Goal: Information Seeking & Learning: Learn about a topic

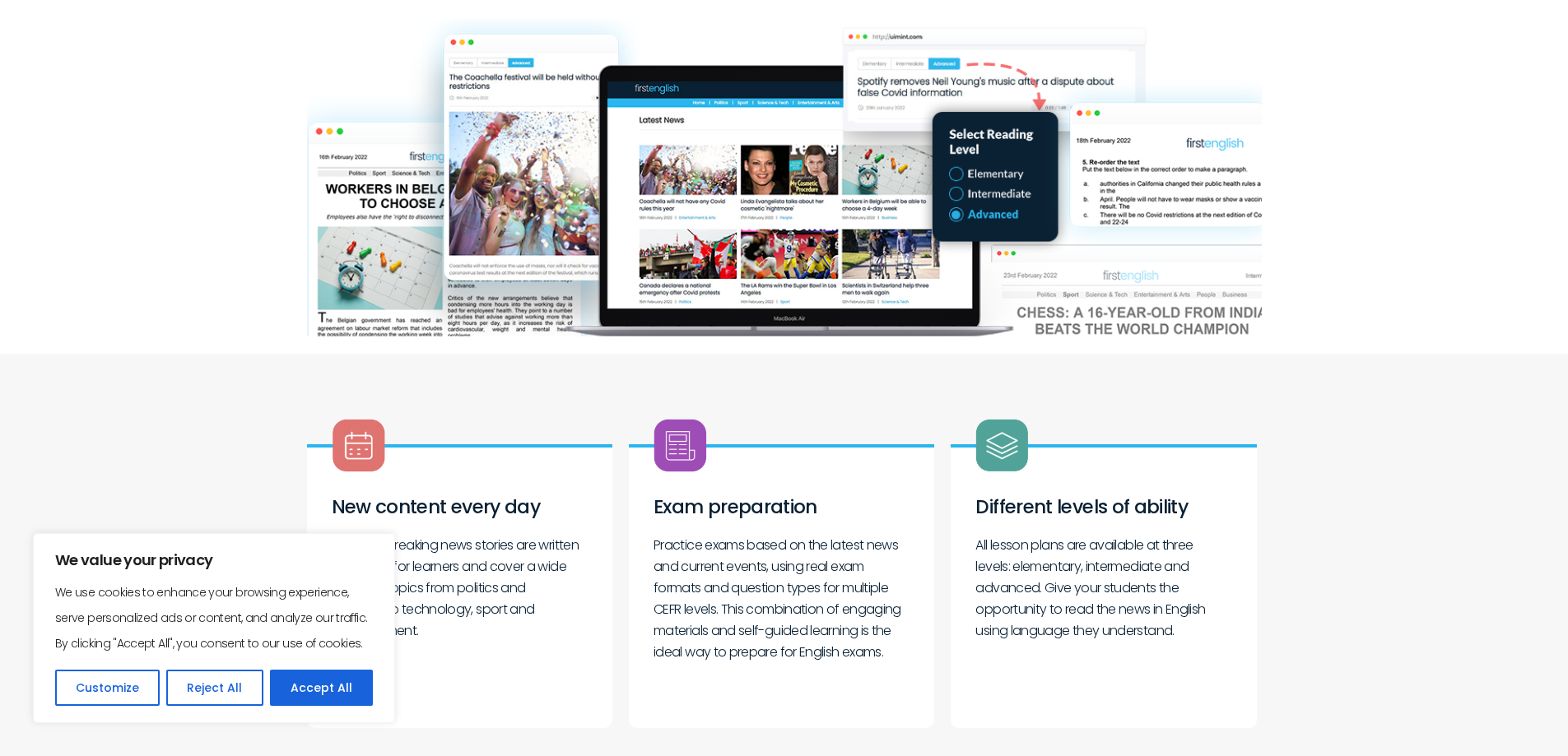
scroll to position [82, 0]
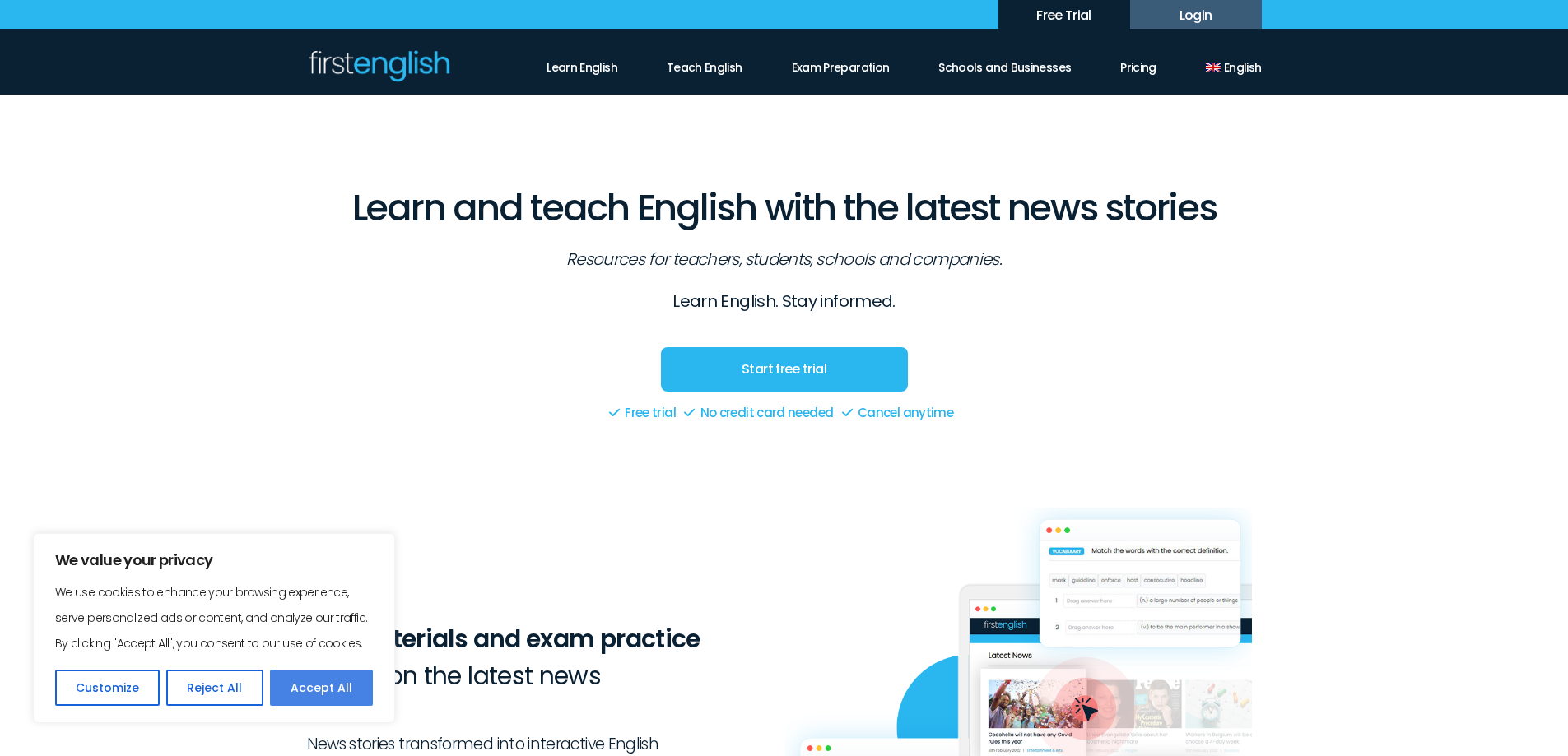
click at [308, 689] on button "Accept All" at bounding box center [321, 687] width 103 height 36
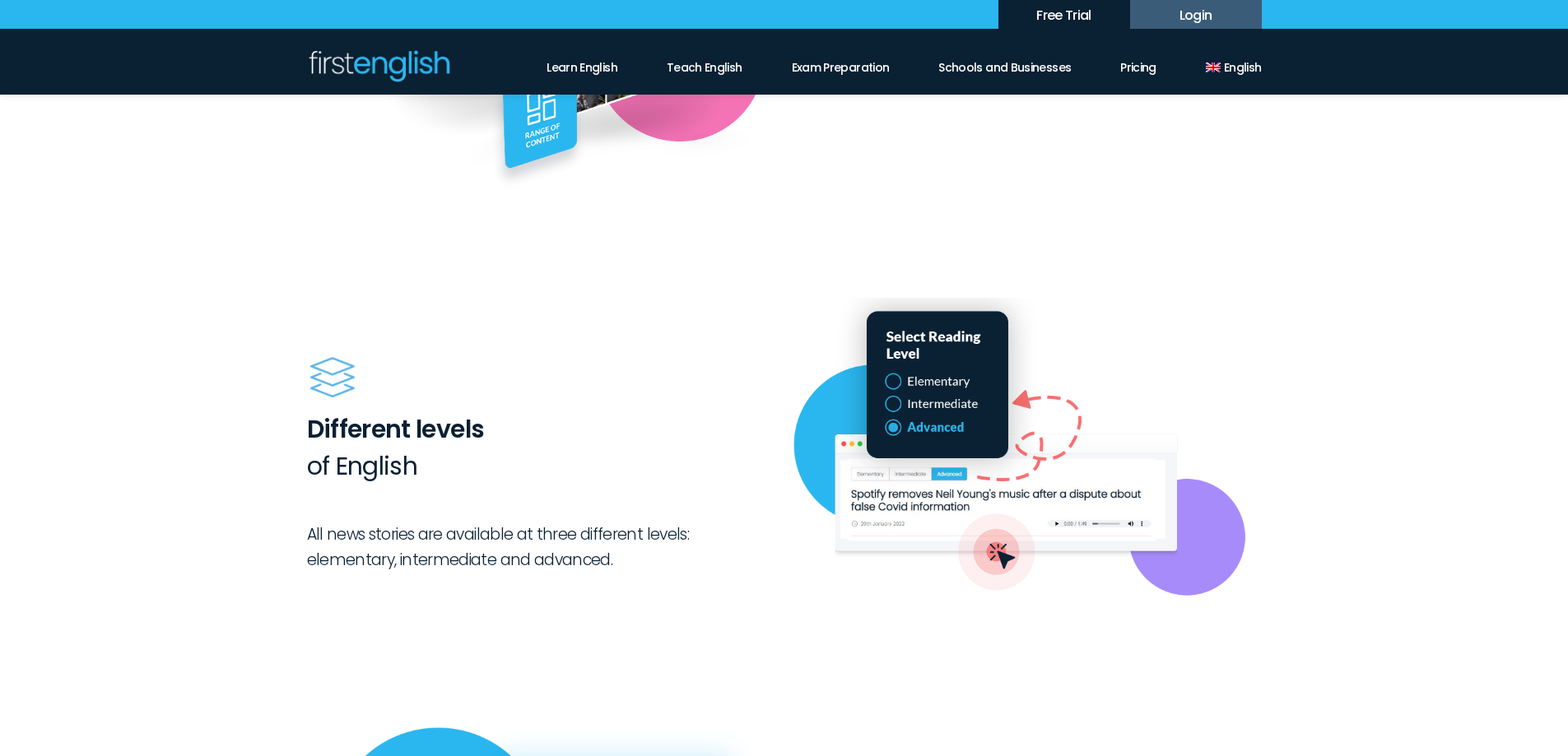
scroll to position [1234, 0]
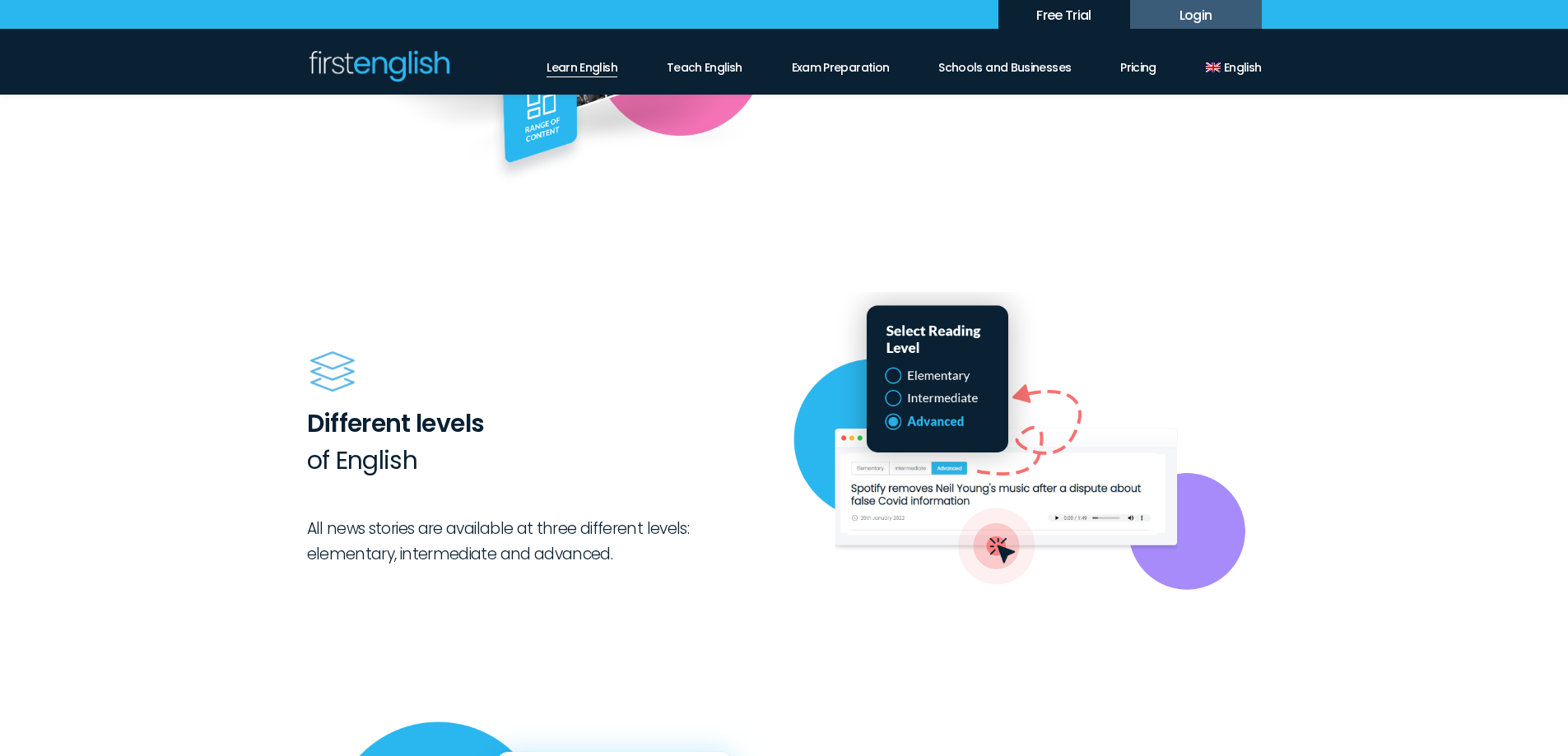
click at [613, 61] on link "Learn English" at bounding box center [582, 63] width 71 height 28
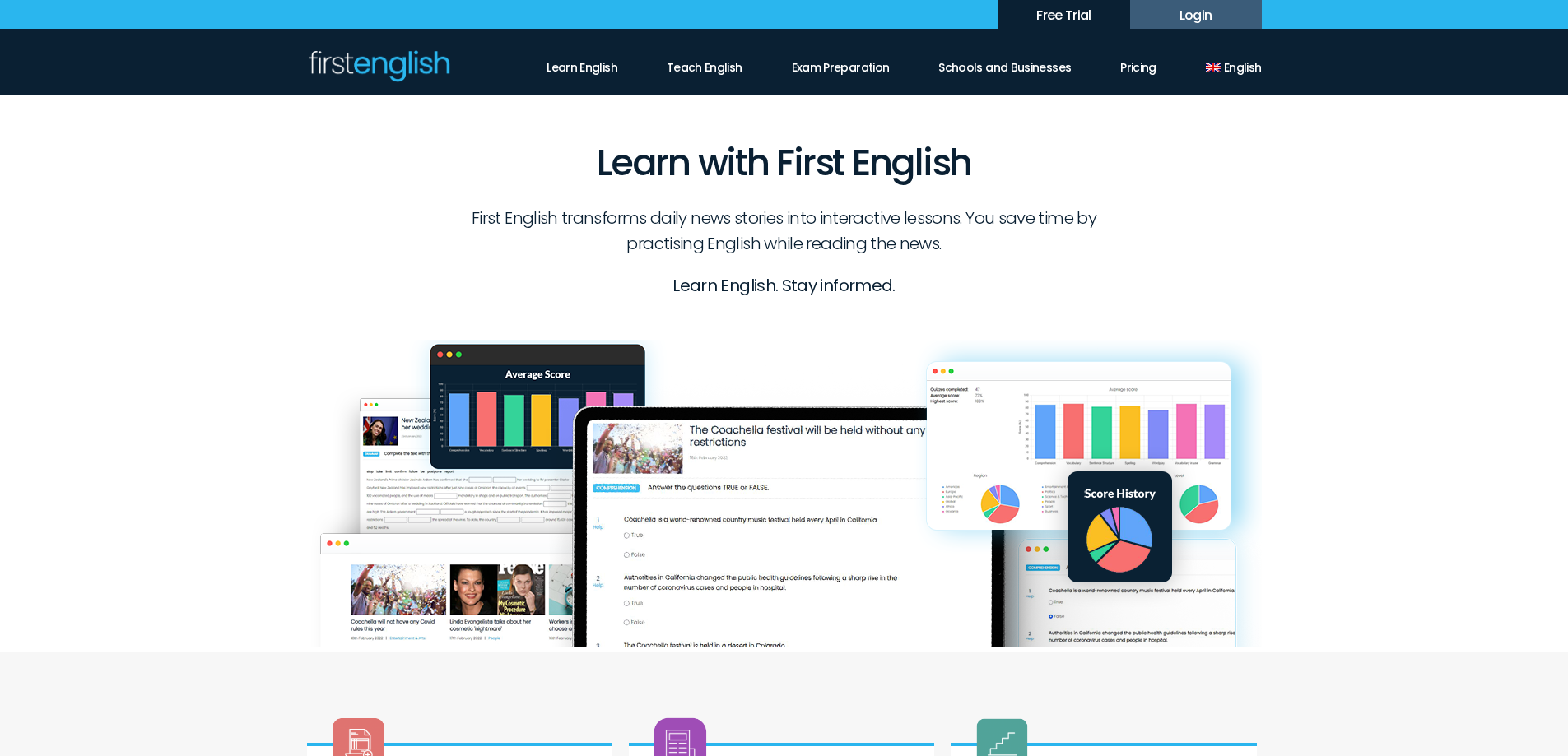
click at [468, 218] on p "First English transforms daily news stories into interactive lessons. You save …" at bounding box center [784, 231] width 654 height 51
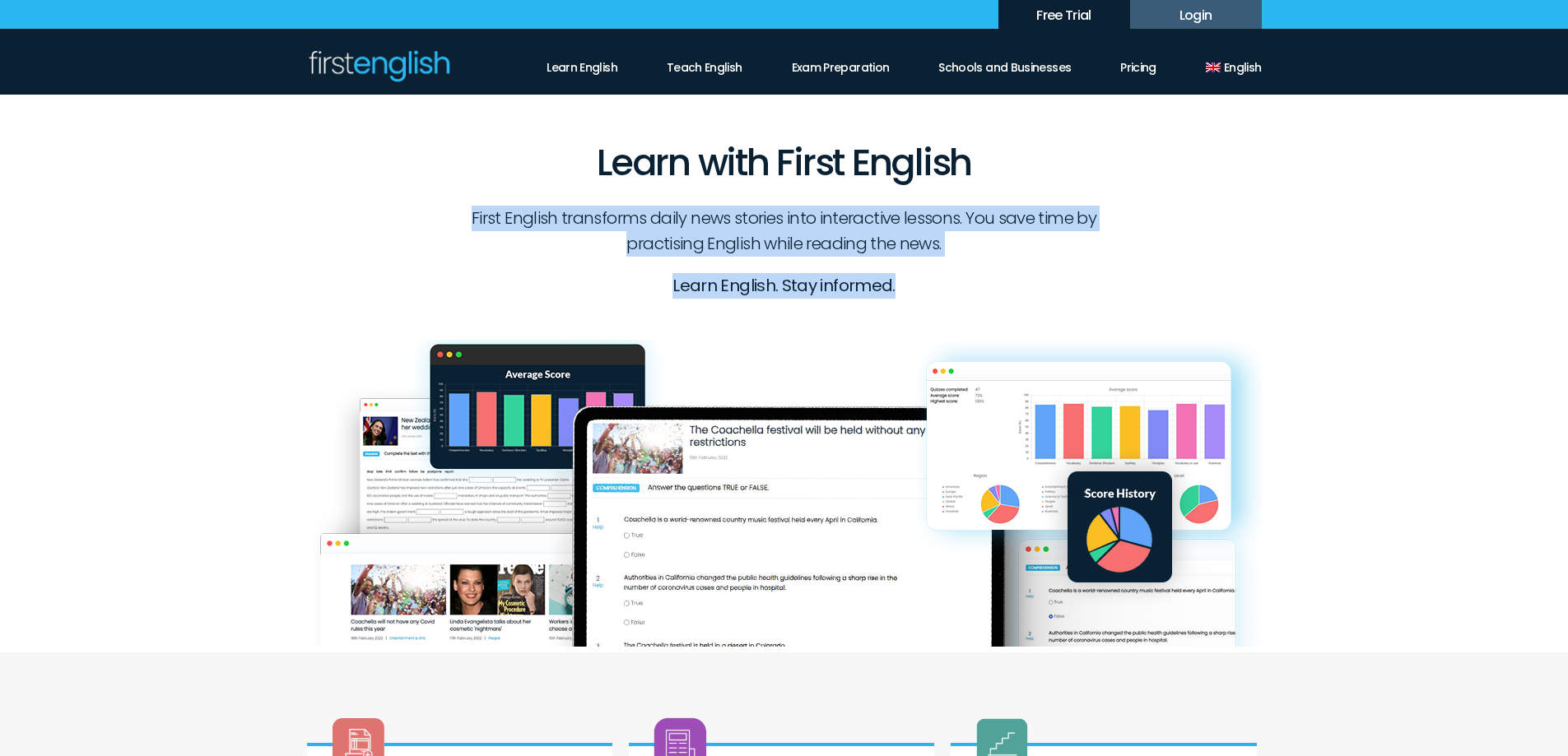
drag, startPoint x: 474, startPoint y: 215, endPoint x: 925, endPoint y: 291, distance: 457.4
click at [925, 291] on div "First English transforms daily news stories into interactive lessons. You save …" at bounding box center [784, 252] width 654 height 93
copy div "First English transforms daily news stories into interactive lessons. You save …"
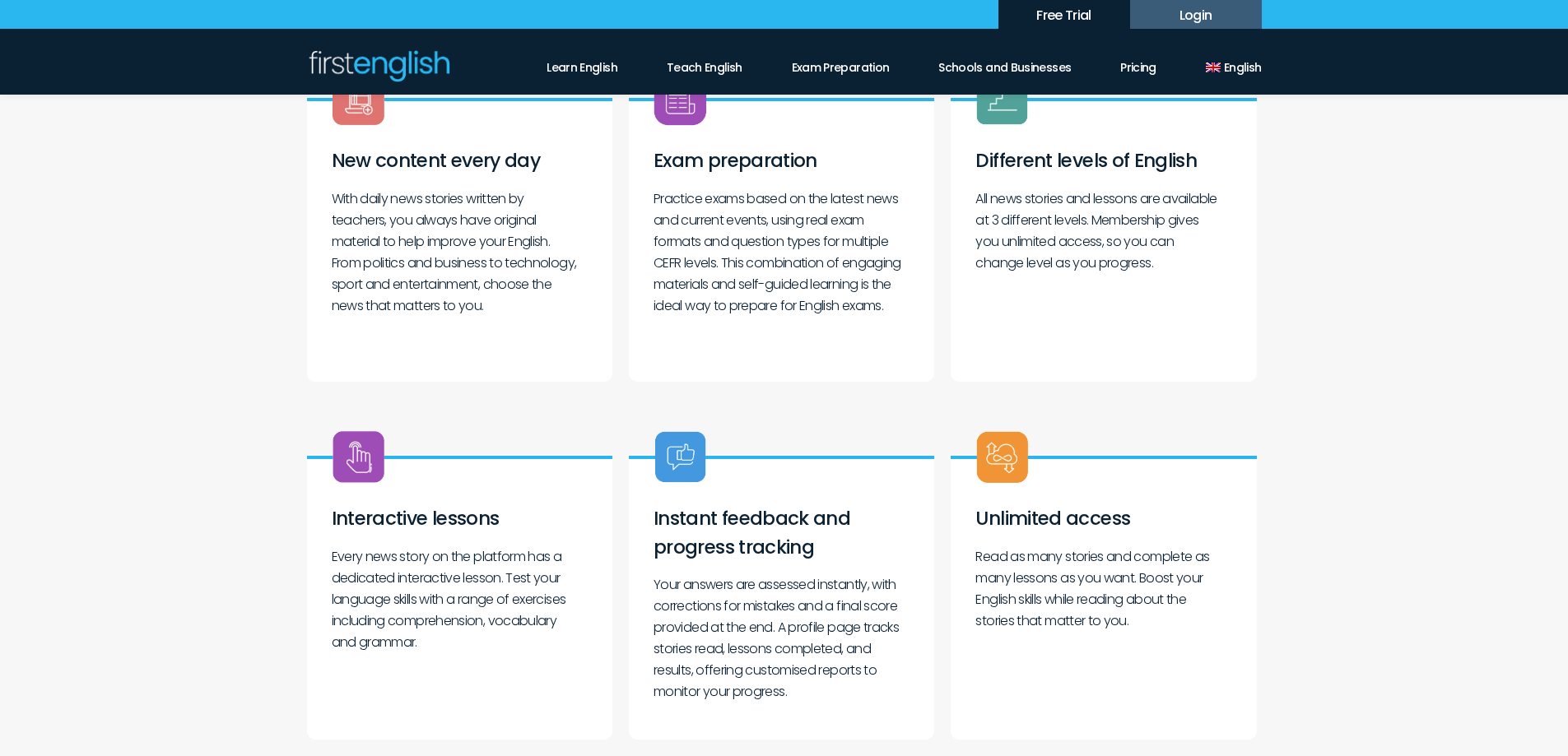
scroll to position [658, 0]
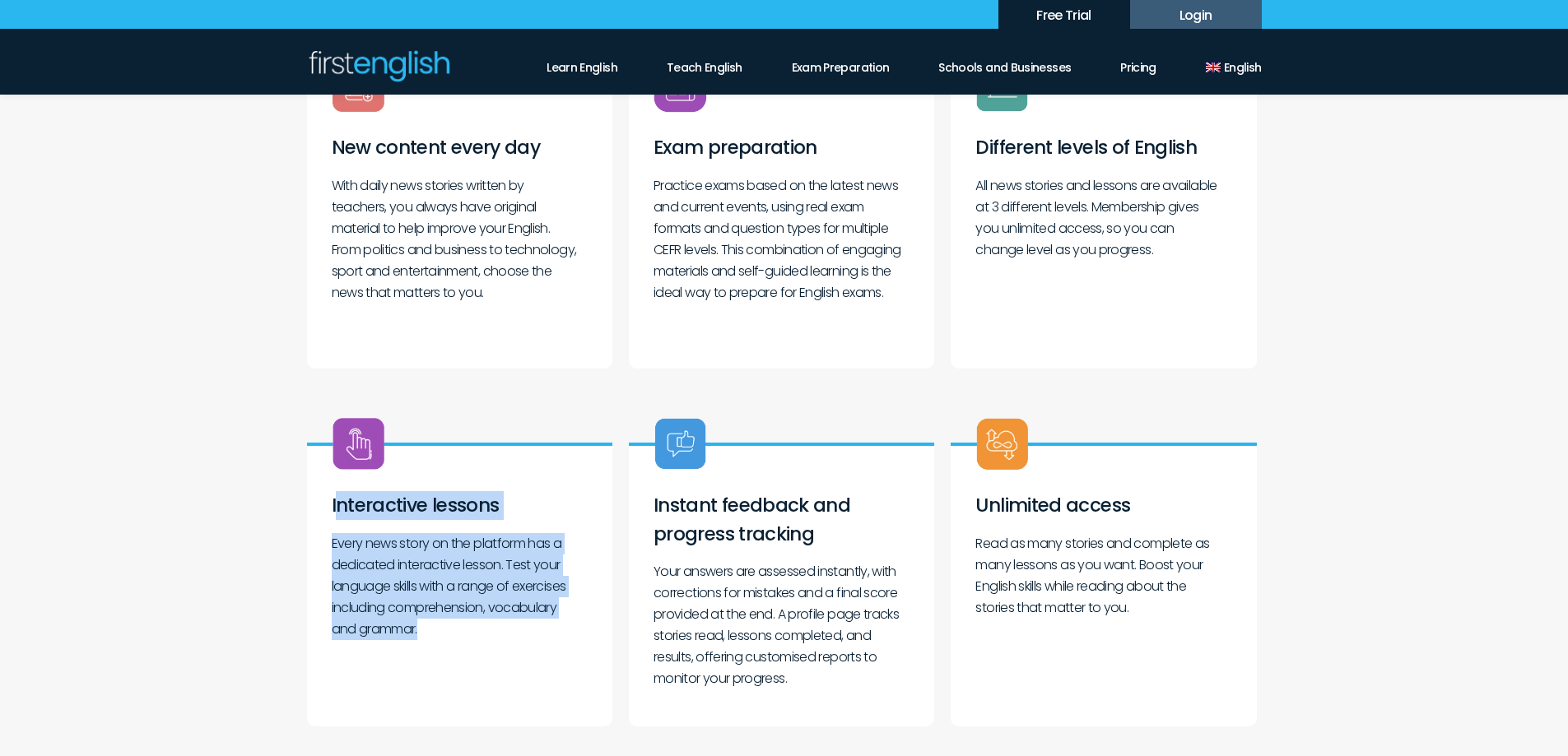
drag, startPoint x: 336, startPoint y: 498, endPoint x: 471, endPoint y: 638, distance: 194.5
click at [471, 638] on div "Interactive lessons Every news story on the platform has a dedicated interactiv…" at bounding box center [459, 584] width 305 height 284
copy div "nteractive lessons Every news story on the platform has a dedicated interactive…"
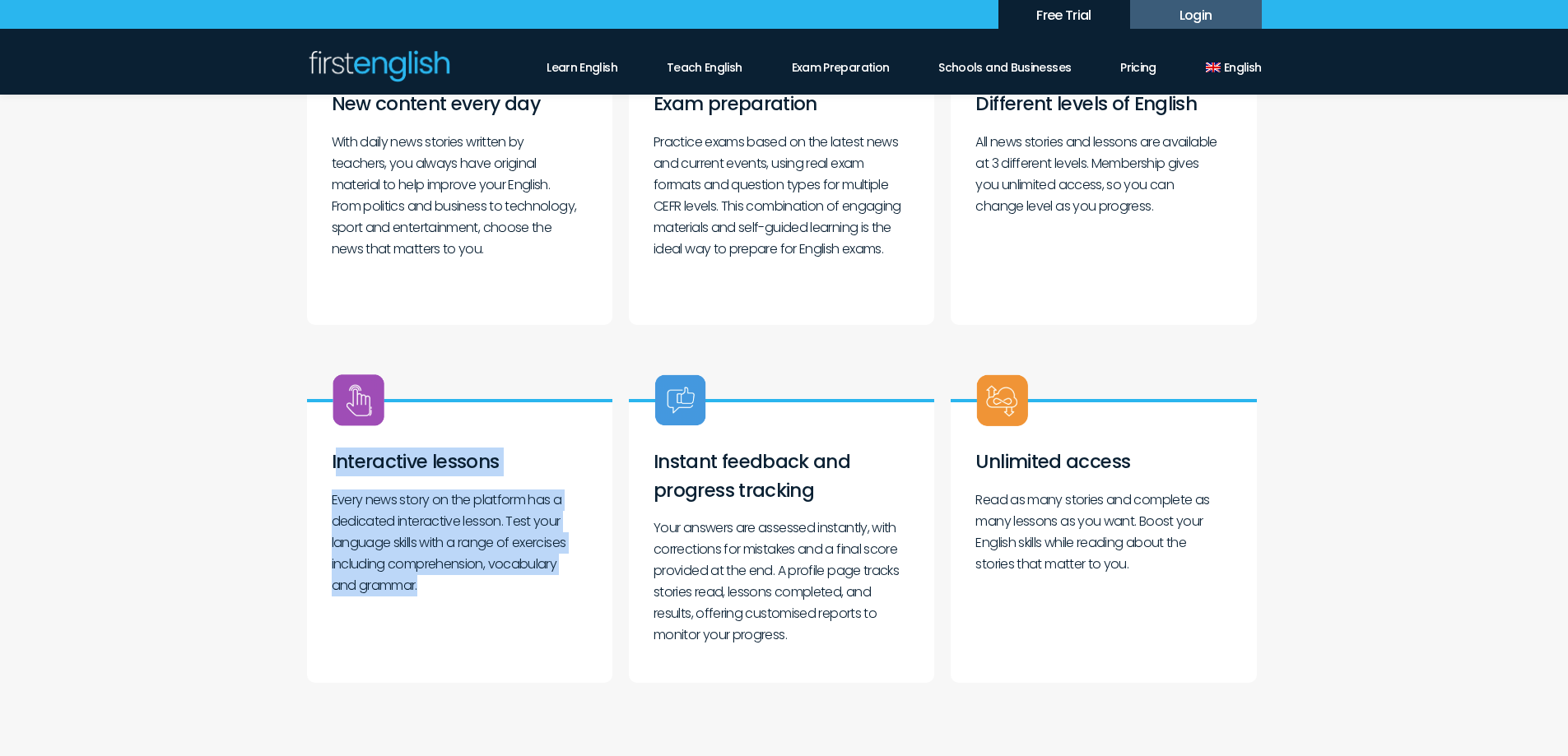
scroll to position [823, 0]
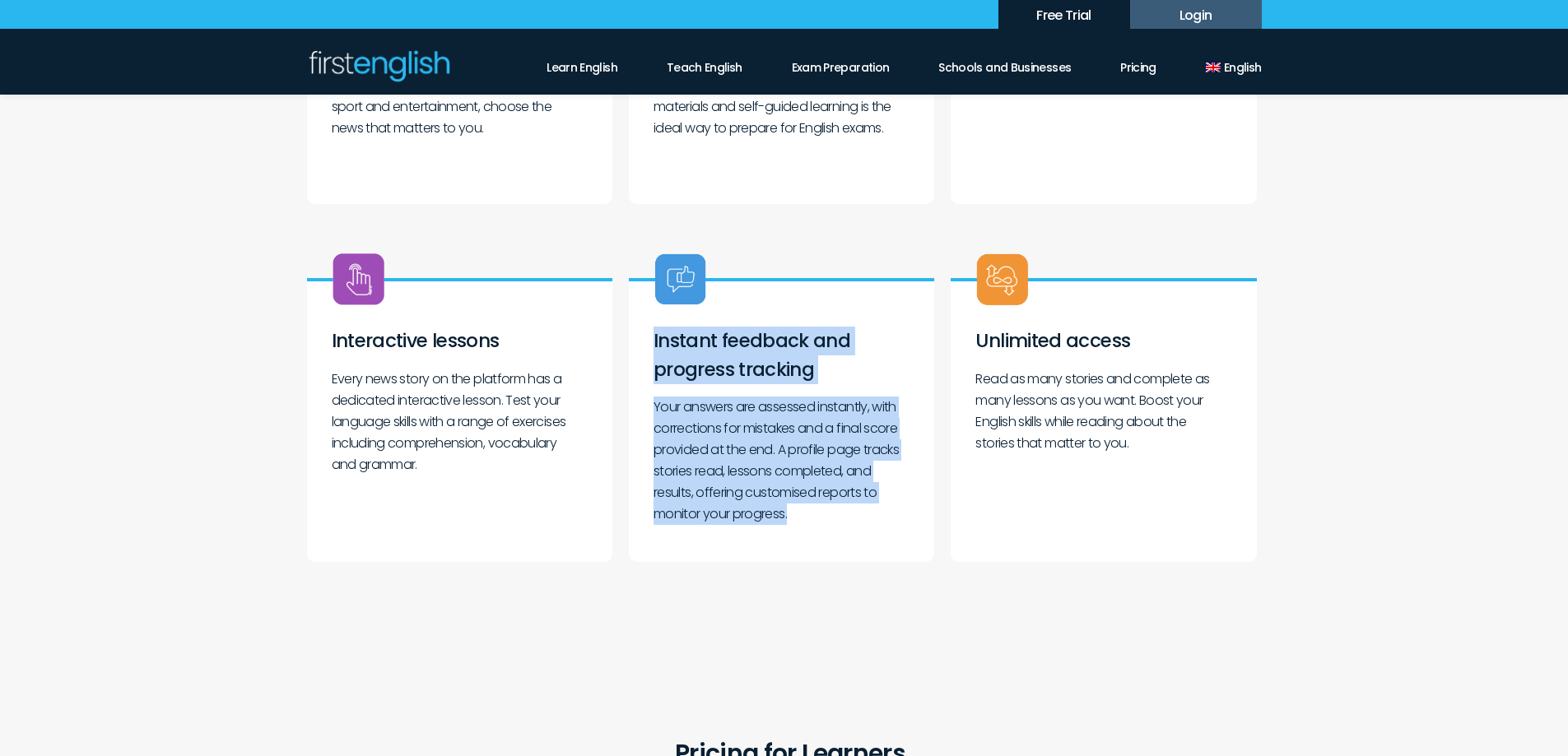
drag, startPoint x: 655, startPoint y: 342, endPoint x: 828, endPoint y: 514, distance: 244.0
click at [828, 514] on div "Instant feedback and progress tracking Your answers are assessed instantly, wit…" at bounding box center [781, 420] width 305 height 284
copy div "Instant feedback and progress tracking Your answers are assessed instantly, wit…"
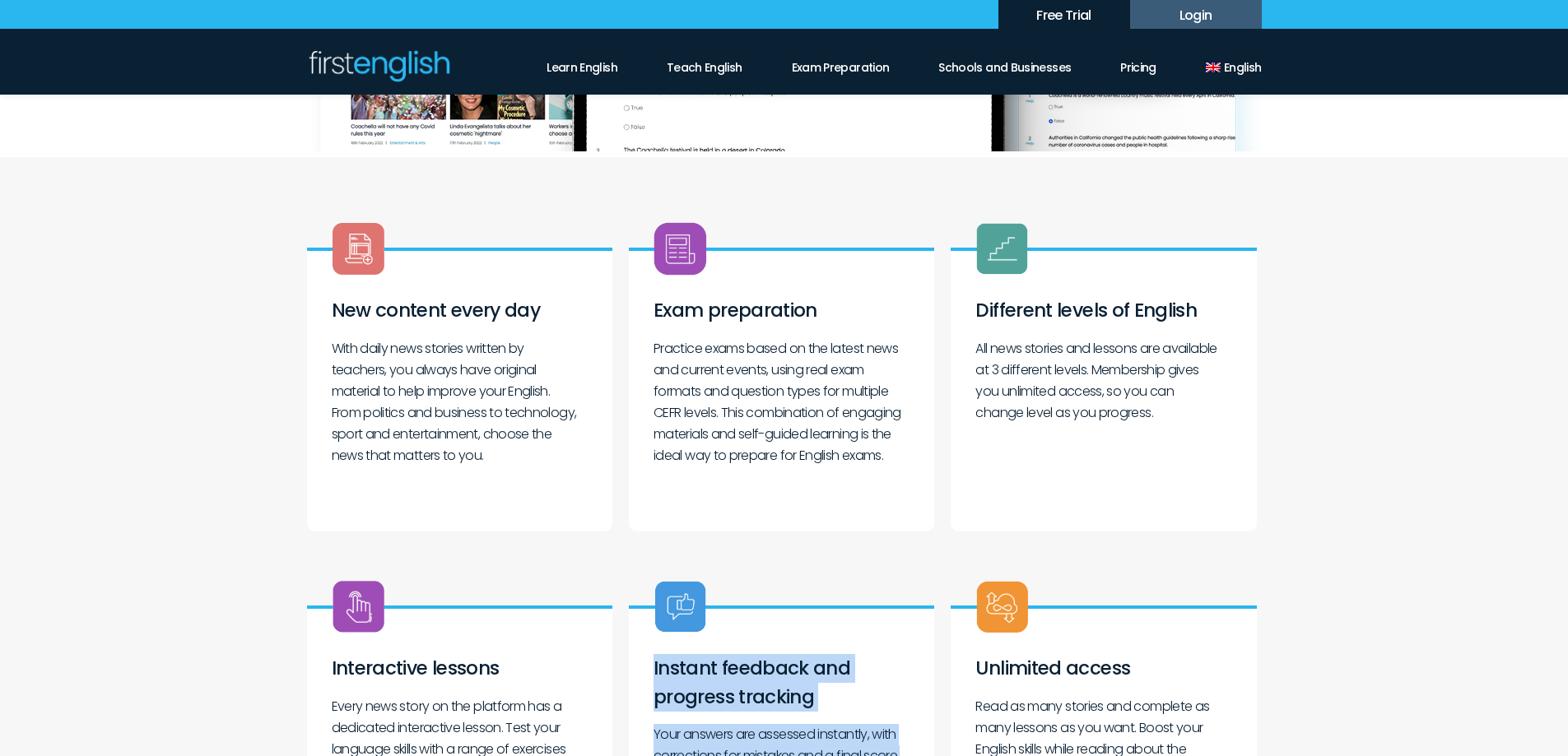
scroll to position [493, 0]
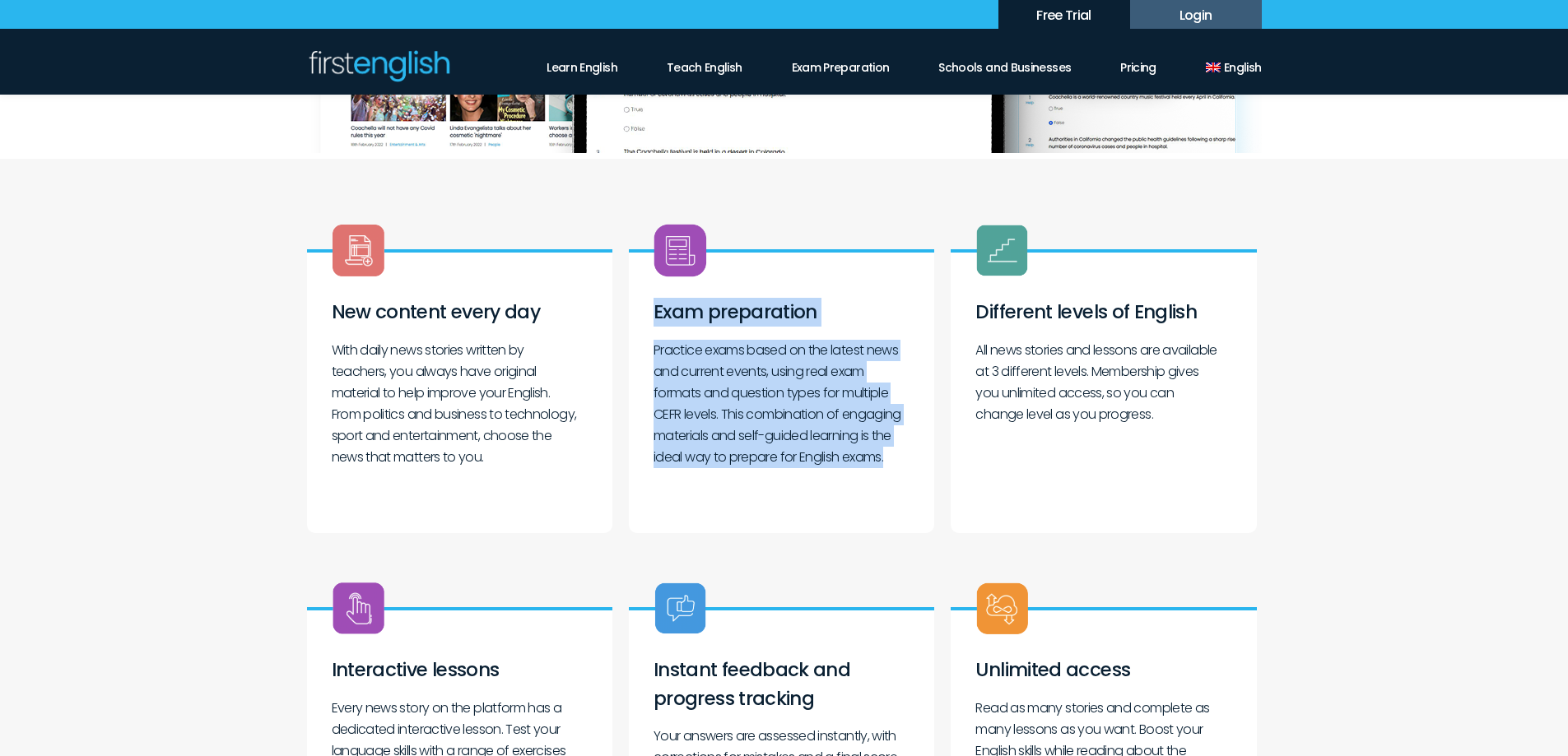
drag, startPoint x: 653, startPoint y: 311, endPoint x: 816, endPoint y: 484, distance: 237.7
click at [816, 484] on div "Exam preparation Practice exams based on the latest news and current events, us…" at bounding box center [781, 391] width 305 height 284
copy div "Exam preparation Practice exams based on the latest news and current events, us…"
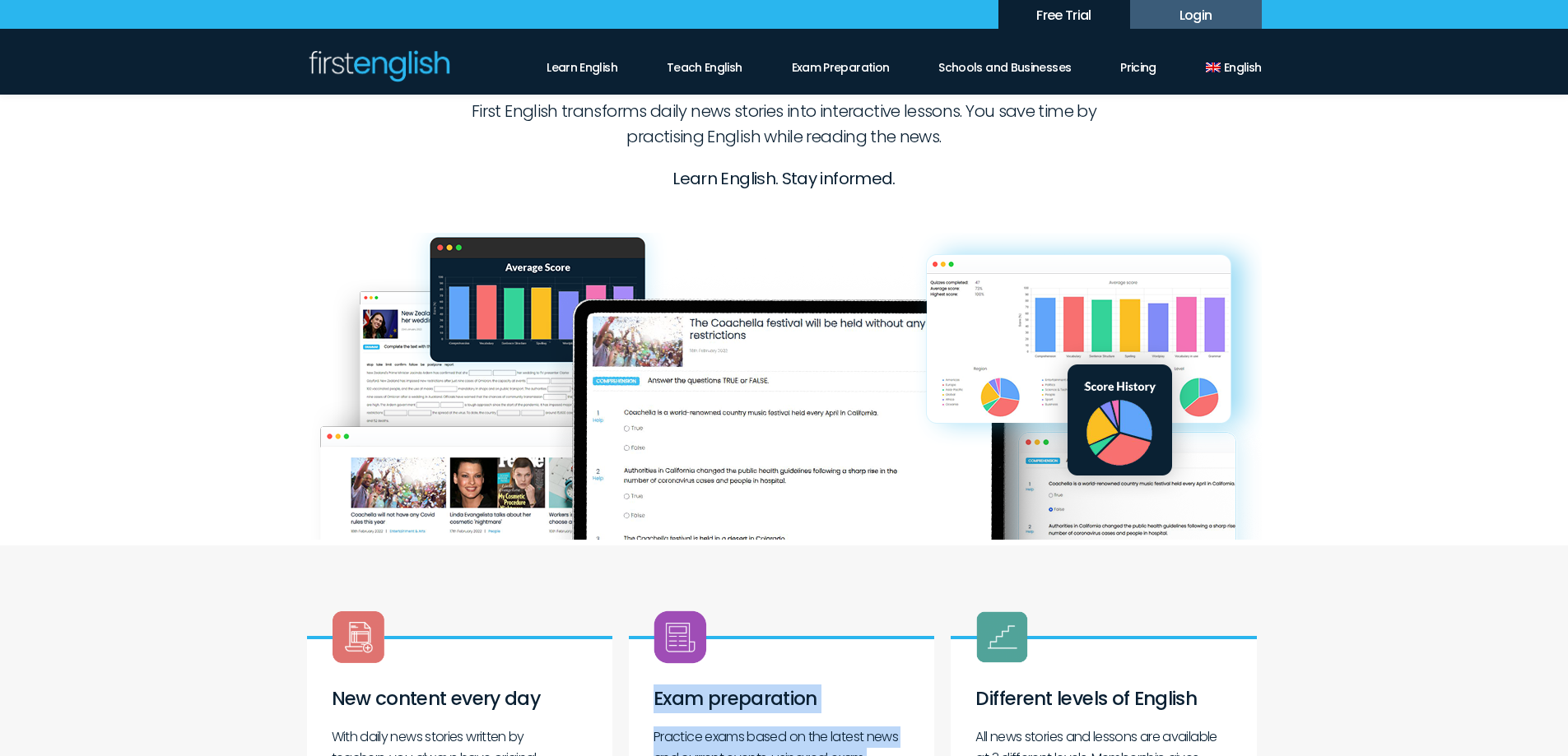
scroll to position [82, 0]
